Goal: Navigation & Orientation: Understand site structure

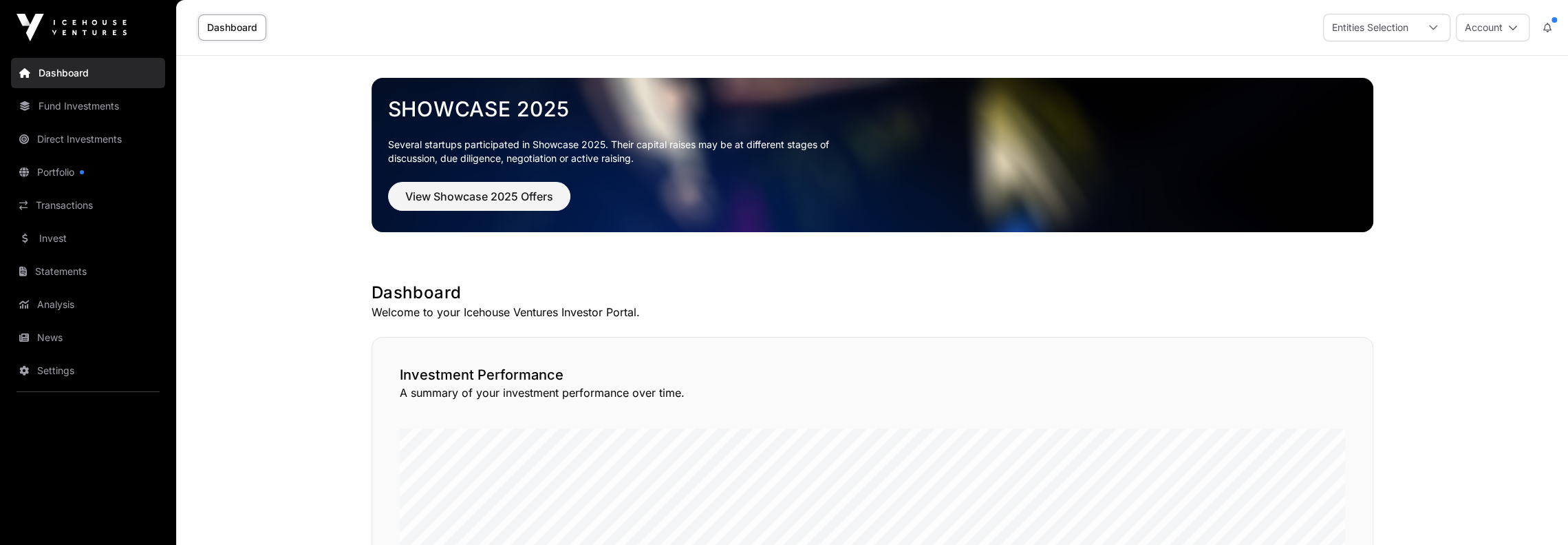
drag, startPoint x: 447, startPoint y: 0, endPoint x: 248, endPoint y: 185, distance: 271.7
click at [59, 137] on link "Direct Investments" at bounding box center [88, 139] width 154 height 30
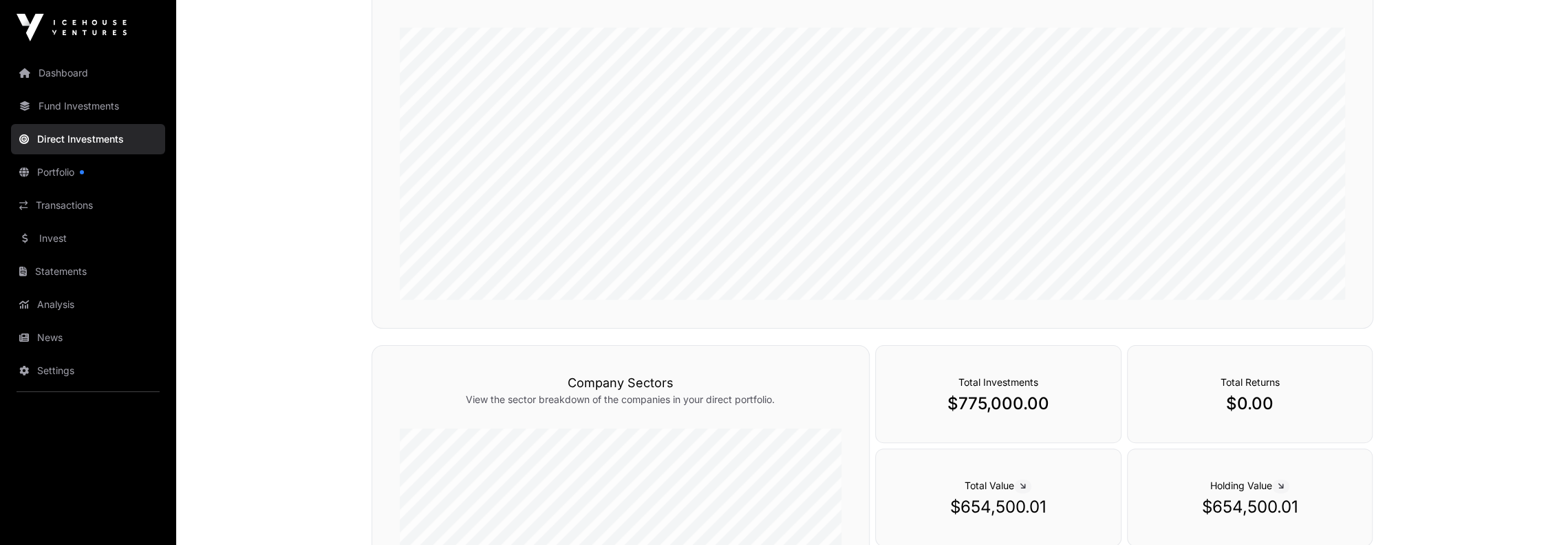
scroll to position [138, 0]
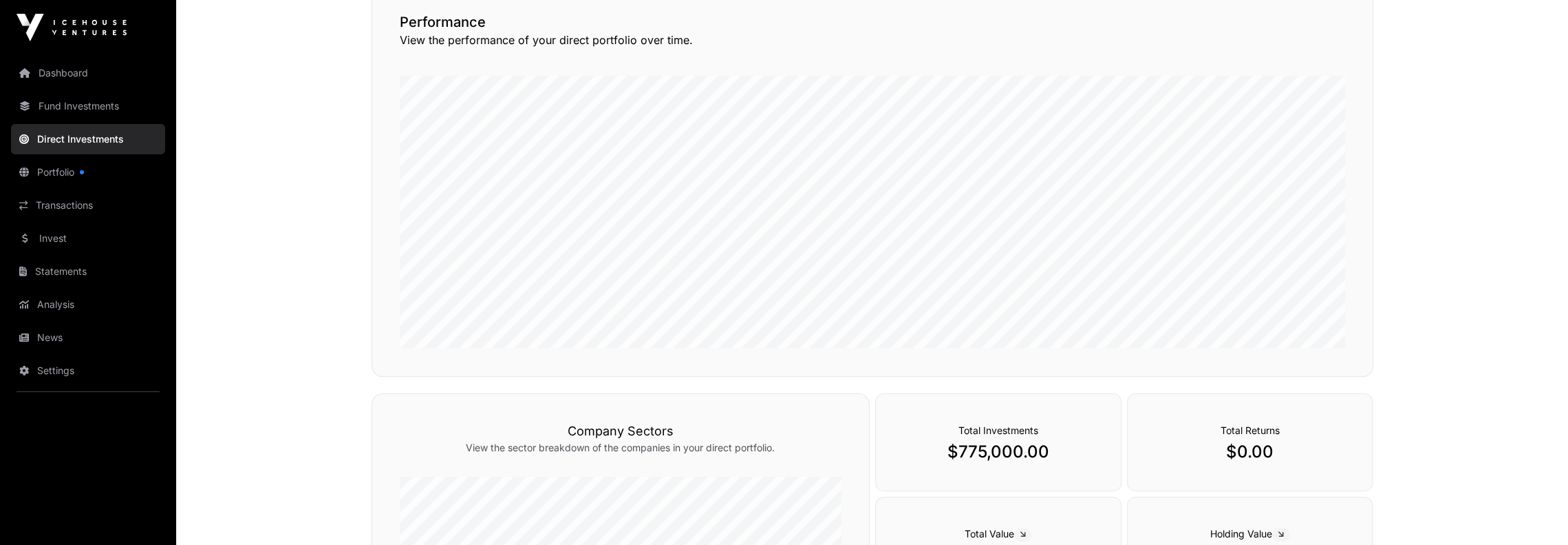
click at [82, 101] on link "Fund Investments" at bounding box center [88, 106] width 154 height 30
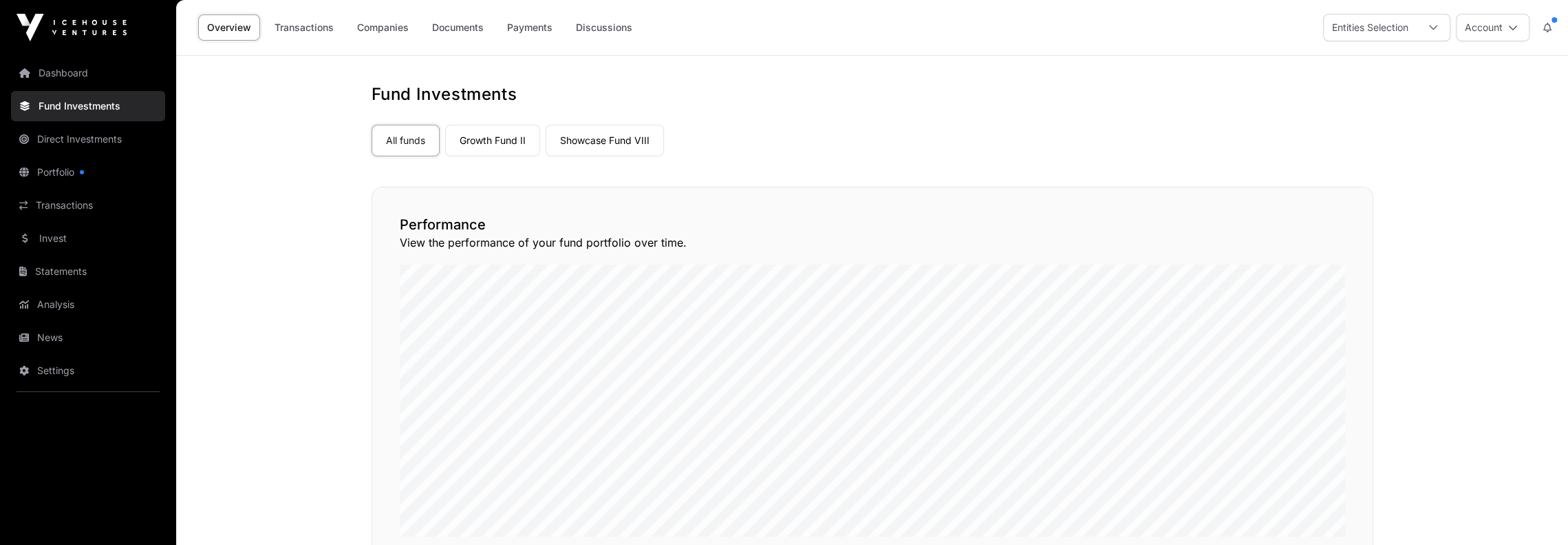
click at [67, 142] on link "Direct Investments" at bounding box center [88, 139] width 154 height 30
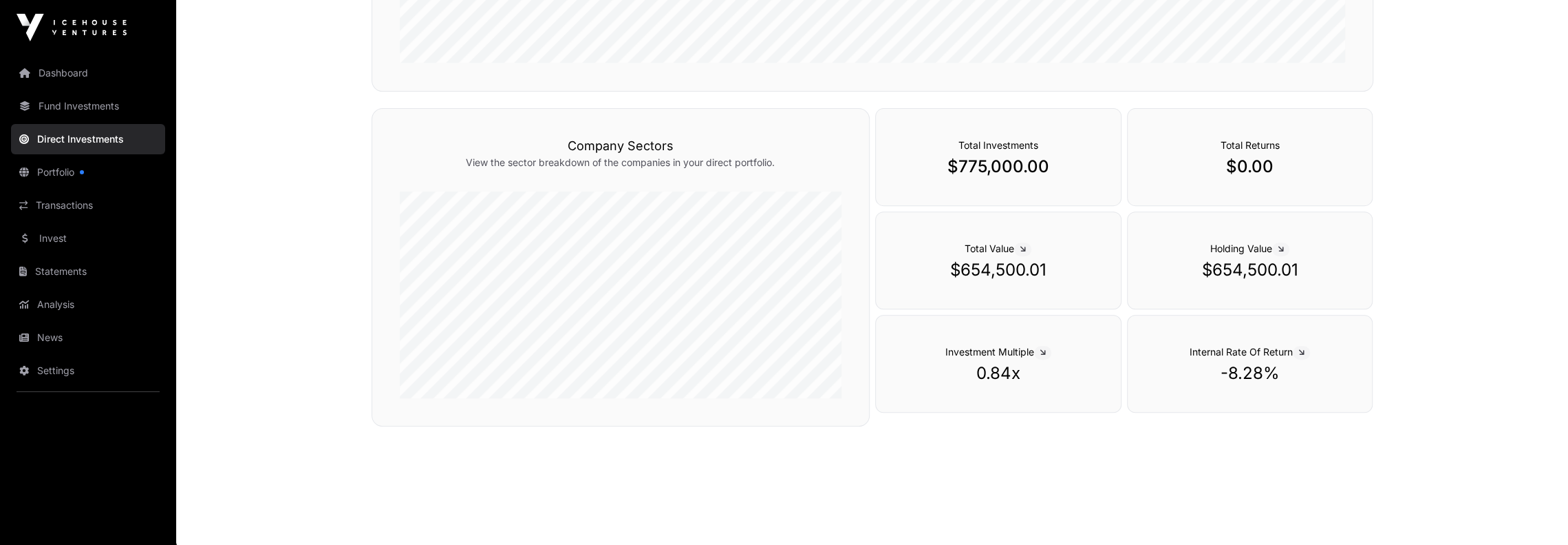
scroll to position [425, 0]
click at [55, 106] on link "Fund Investments" at bounding box center [88, 106] width 154 height 30
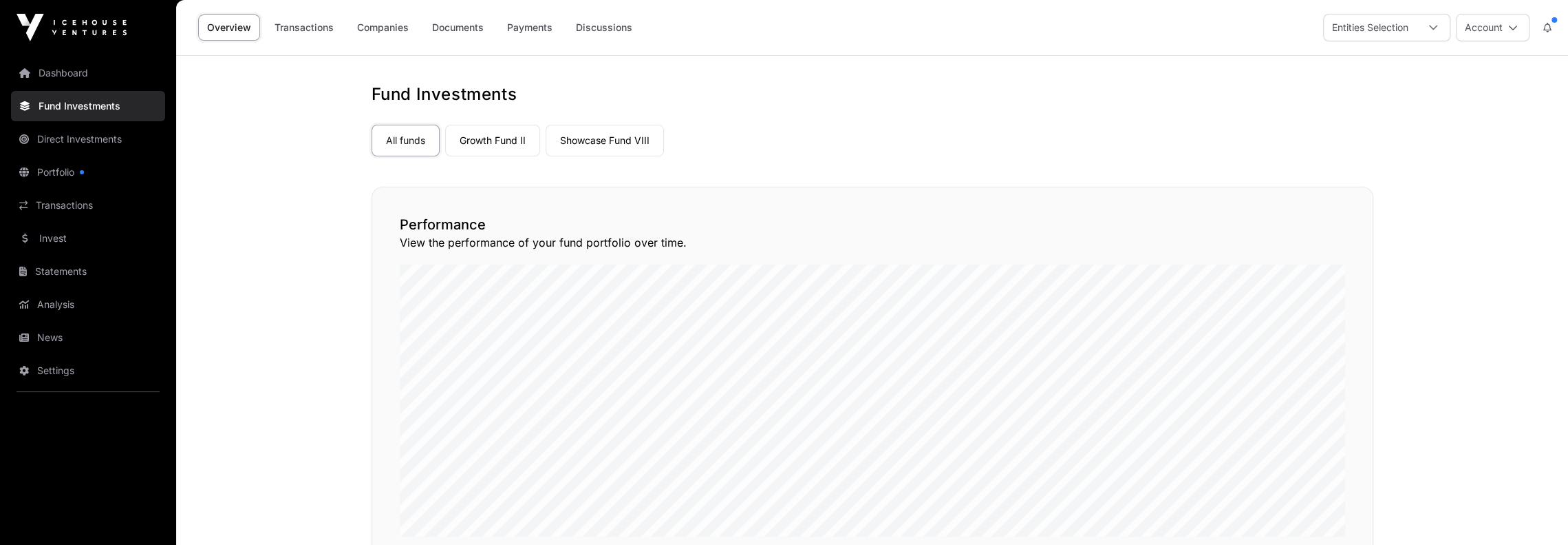
click at [49, 176] on link "Portfolio" at bounding box center [88, 172] width 154 height 30
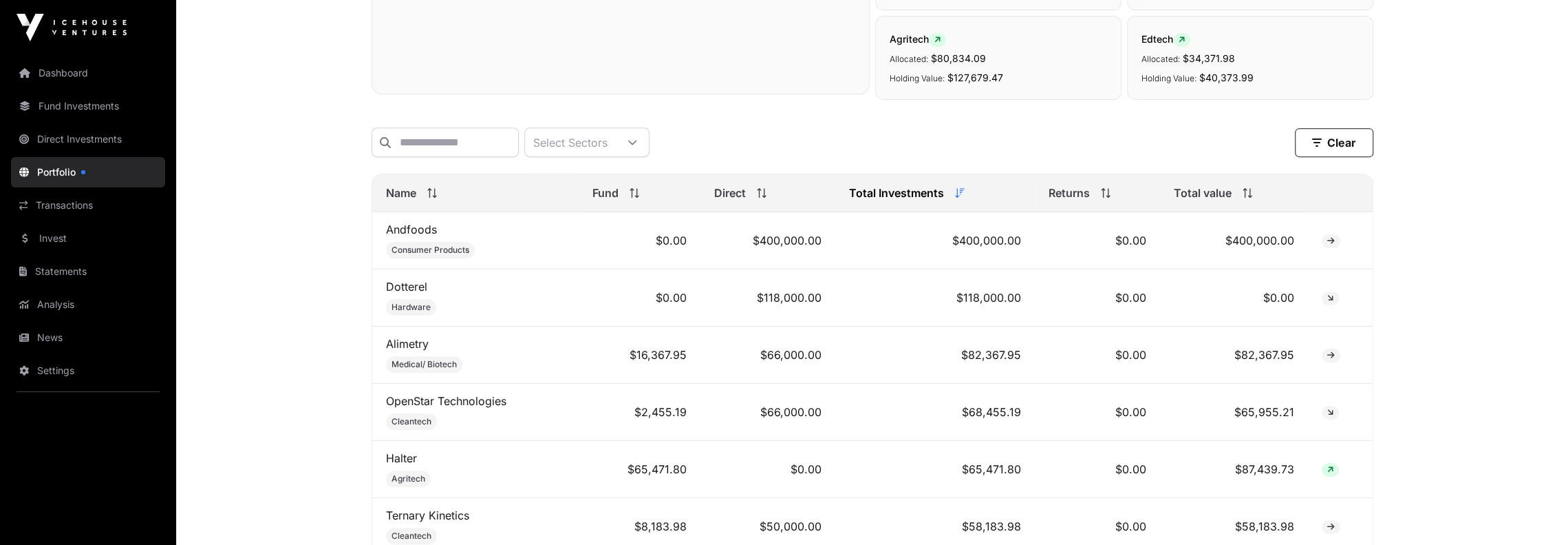
scroll to position [482, 0]
